Goal: Check status: Check status

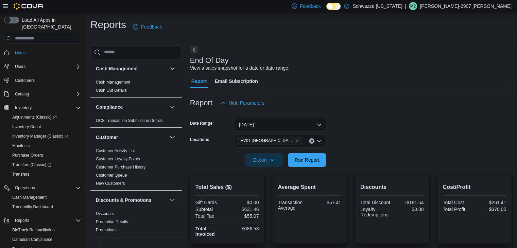
scroll to position [374, 0]
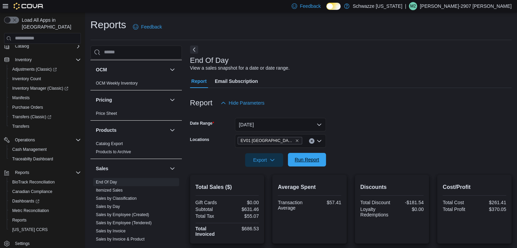
click at [316, 157] on span "Run Report" at bounding box center [307, 159] width 24 height 7
drag, startPoint x: 448, startPoint y: 83, endPoint x: 392, endPoint y: 61, distance: 59.9
click at [378, 50] on div "End Of Day View a sales snapshot for a date or date range. Report Email Subscri…" at bounding box center [351, 246] width 322 height 401
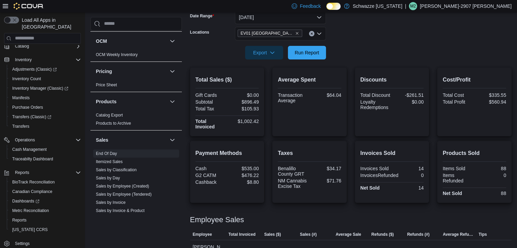
scroll to position [0, 0]
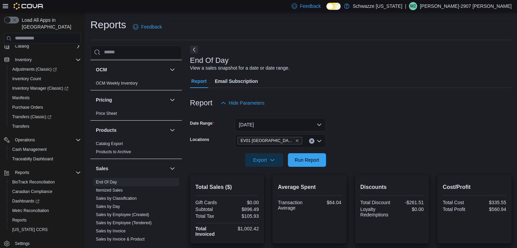
drag, startPoint x: 415, startPoint y: 111, endPoint x: 373, endPoint y: 71, distance: 57.7
click at [373, 71] on div "End Of Day View a sales snapshot for a date or date range." at bounding box center [349, 63] width 318 height 15
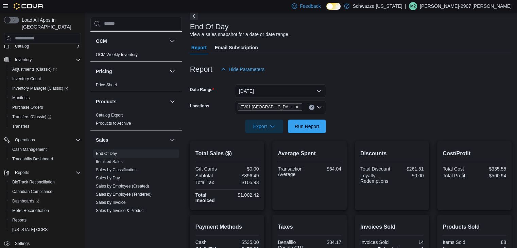
scroll to position [34, 0]
click at [321, 125] on button "Run Report" at bounding box center [307, 126] width 38 height 14
drag, startPoint x: 238, startPoint y: 175, endPoint x: 260, endPoint y: 179, distance: 22.3
click at [260, 179] on div "Total Sales ($) Gift Cards $0.00 Subtotal $1,085.49 Total Tax $122.63 Total Inv…" at bounding box center [227, 175] width 74 height 69
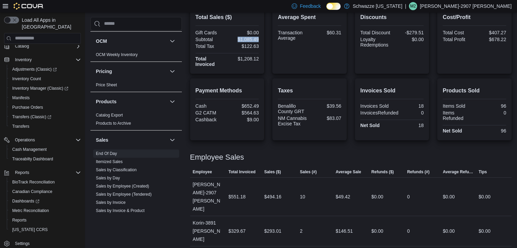
scroll to position [171, 0]
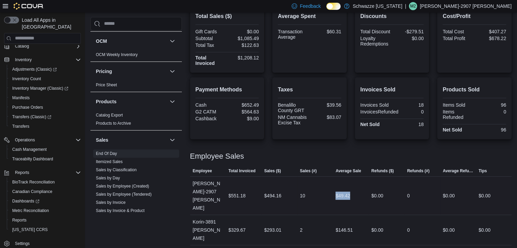
drag, startPoint x: 338, startPoint y: 188, endPoint x: 354, endPoint y: 189, distance: 15.3
click at [354, 189] on div "$49.42" at bounding box center [351, 196] width 36 height 14
drag, startPoint x: 338, startPoint y: 229, endPoint x: 365, endPoint y: 230, distance: 26.5
click at [349, 223] on div "$146.51" at bounding box center [351, 230] width 36 height 14
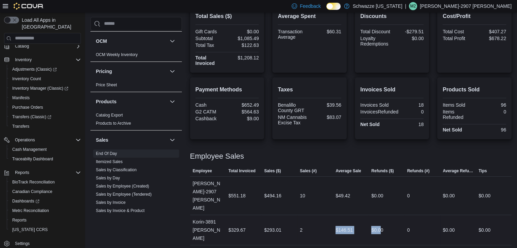
drag, startPoint x: 337, startPoint y: 208, endPoint x: 383, endPoint y: 217, distance: 47.0
click at [383, 217] on tr "Employee Korin-3891 [PERSON_NAME] Total Invoiced $329.67 Sales ($) $293.01 Sale…" at bounding box center [351, 230] width 322 height 30
click at [341, 226] on div "$146.51" at bounding box center [344, 230] width 17 height 8
drag, startPoint x: 350, startPoint y: 196, endPoint x: 271, endPoint y: 77, distance: 143.0
click at [271, 77] on div "Total Sales ($) Gift Cards $0.00 Subtotal $1,085.49 Total Tax $122.63 Total Inv…" at bounding box center [351, 140] width 322 height 272
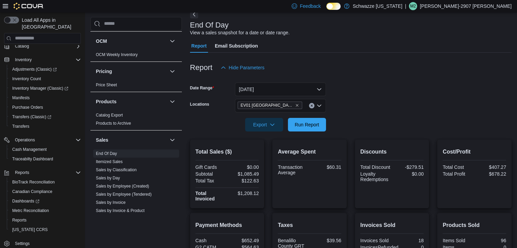
scroll to position [35, 0]
click at [315, 125] on span "Run Report" at bounding box center [307, 124] width 24 height 7
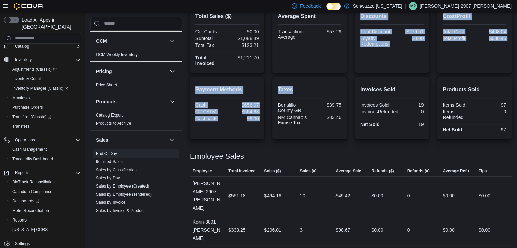
drag, startPoint x: 461, startPoint y: 57, endPoint x: 315, endPoint y: 76, distance: 147.1
click at [315, 75] on div "Total Sales ($) Gift Cards $0.00 Subtotal $1,088.49 Total Tax $123.21 Total Inv…" at bounding box center [351, 140] width 322 height 272
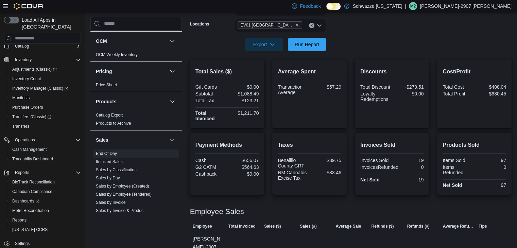
scroll to position [0, 0]
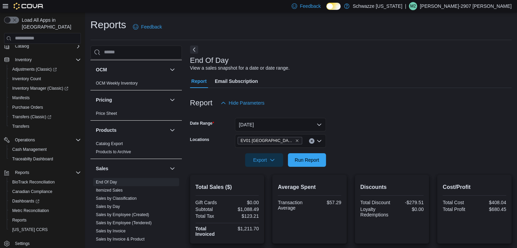
drag, startPoint x: 418, startPoint y: 74, endPoint x: 294, endPoint y: 30, distance: 131.2
click at [294, 30] on div "Reports Feedback" at bounding box center [300, 27] width 421 height 18
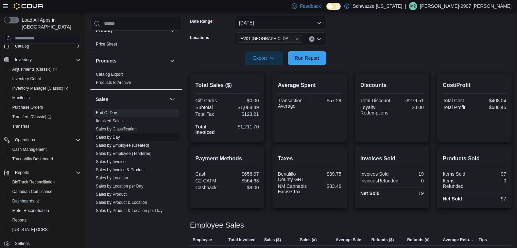
scroll to position [442, 0]
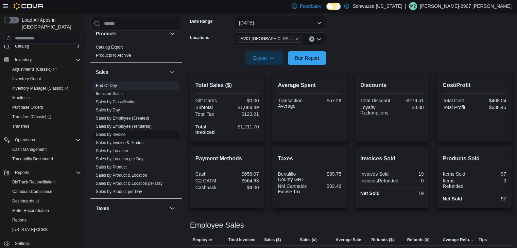
click at [125, 158] on link "Sales by Location per Day" at bounding box center [120, 159] width 48 height 5
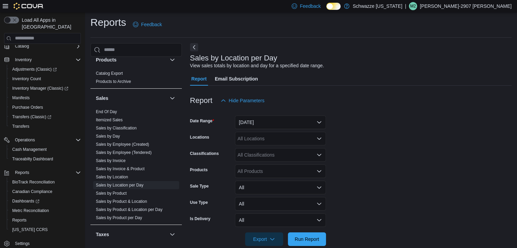
scroll to position [14, 0]
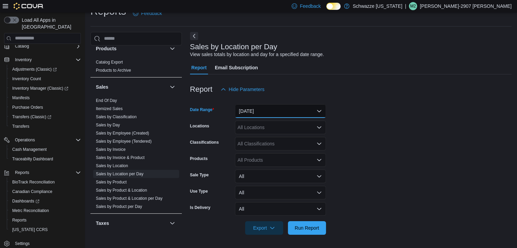
click at [255, 109] on button "[DATE]" at bounding box center [280, 111] width 91 height 14
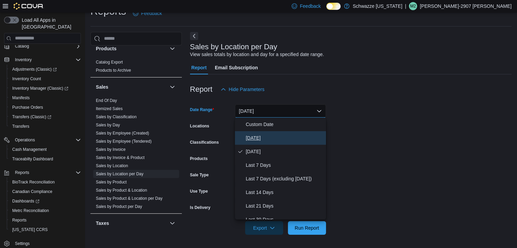
click at [263, 137] on span "[DATE]" at bounding box center [285, 138] width 78 height 8
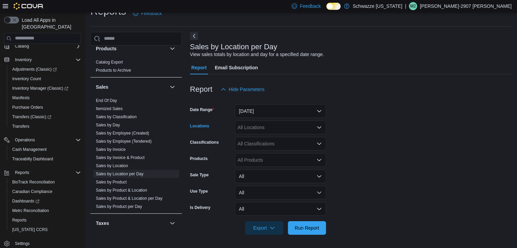
click at [262, 128] on div "All Locations" at bounding box center [280, 128] width 91 height 14
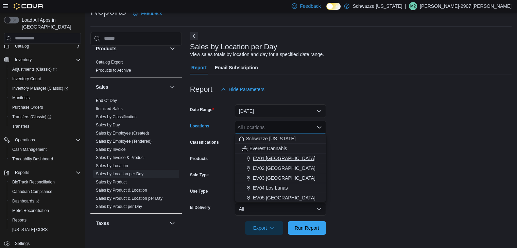
click at [273, 158] on span "EV01 [GEOGRAPHIC_DATA]" at bounding box center [284, 158] width 63 height 7
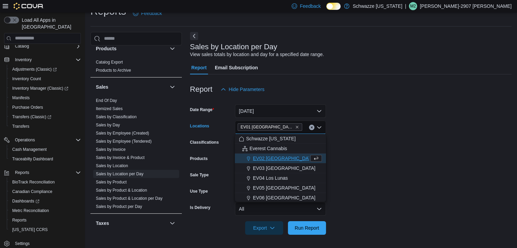
click at [350, 159] on form "Date Range [DATE] Locations [GEOGRAPHIC_DATA] [GEOGRAPHIC_DATA] box. Selected. …" at bounding box center [351, 165] width 322 height 139
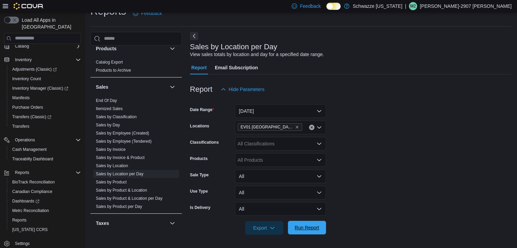
click at [314, 233] on span "Run Report" at bounding box center [307, 228] width 30 height 14
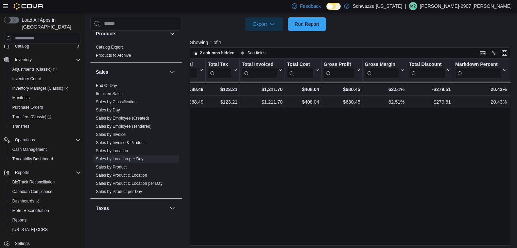
scroll to position [0, 322]
click at [104, 85] on link "End Of Day" at bounding box center [106, 85] width 21 height 5
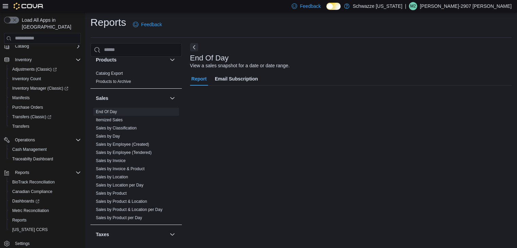
scroll to position [2, 0]
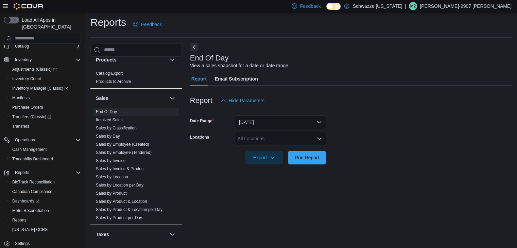
click at [246, 135] on div "All Locations" at bounding box center [280, 139] width 91 height 14
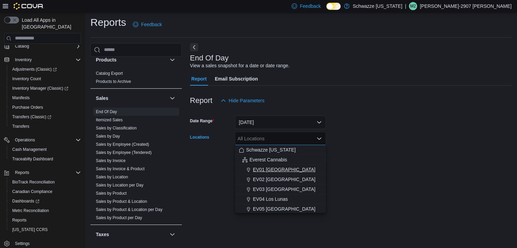
click at [281, 166] on span "EV01 [GEOGRAPHIC_DATA]" at bounding box center [284, 169] width 63 height 7
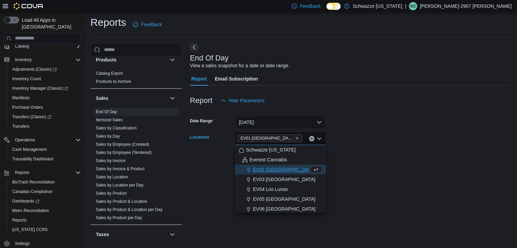
click at [371, 155] on form "Date Range [DATE] Locations [GEOGRAPHIC_DATA] [GEOGRAPHIC_DATA] box. Selected. …" at bounding box center [351, 135] width 322 height 57
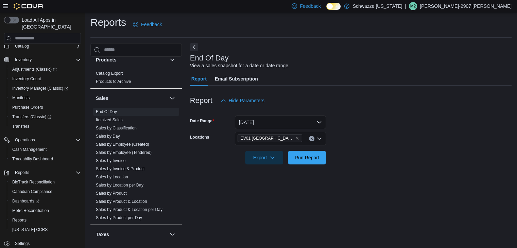
click at [306, 150] on div at bounding box center [351, 148] width 322 height 5
click at [310, 164] on span "Run Report" at bounding box center [307, 158] width 30 height 14
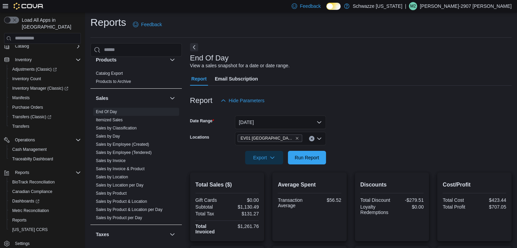
scroll to position [171, 0]
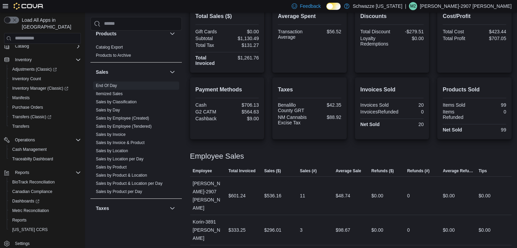
drag, startPoint x: 427, startPoint y: 133, endPoint x: 427, endPoint y: 147, distance: 13.3
click at [427, 147] on div at bounding box center [351, 148] width 322 height 8
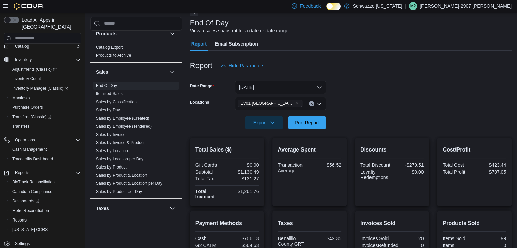
scroll to position [0, 0]
